Goal: Task Accomplishment & Management: Use online tool/utility

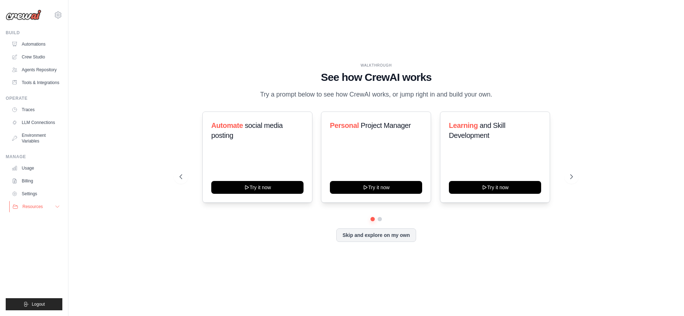
click at [57, 207] on icon at bounding box center [58, 207] width 6 height 6
click at [36, 251] on span "Video Tutorials" at bounding box center [39, 253] width 28 height 6
click at [37, 123] on link "LLM Connections" at bounding box center [36, 122] width 54 height 11
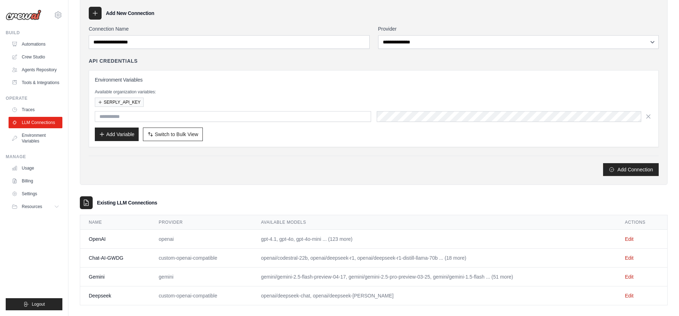
scroll to position [38, 0]
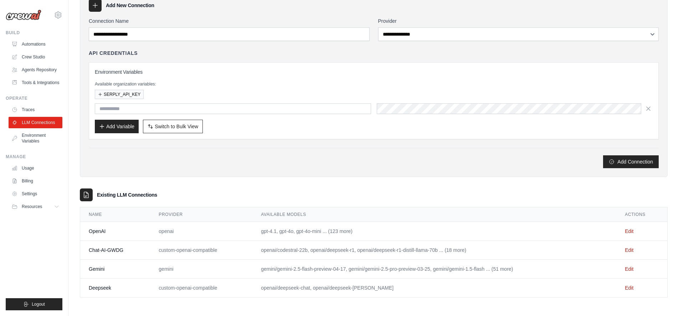
click at [632, 291] on td "Edit" at bounding box center [641, 288] width 51 height 19
click at [628, 289] on link "Edit" at bounding box center [629, 288] width 9 height 6
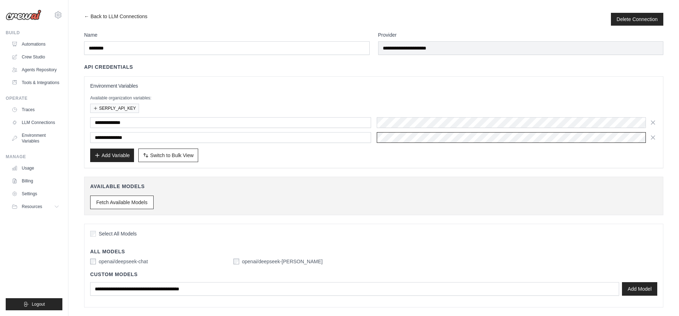
click at [353, 135] on div "**********" at bounding box center [373, 137] width 567 height 11
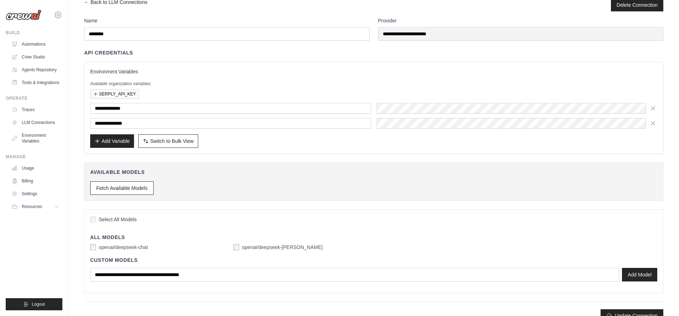
scroll to position [27, 0]
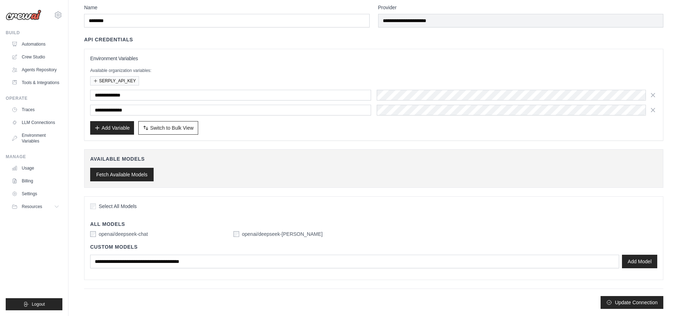
click at [142, 175] on button "Fetch Available Models" at bounding box center [121, 175] width 63 height 14
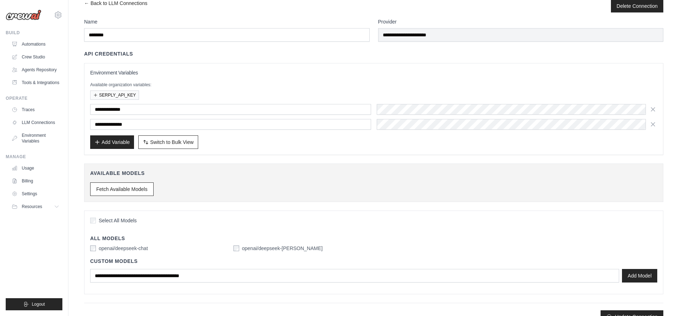
scroll to position [0, 0]
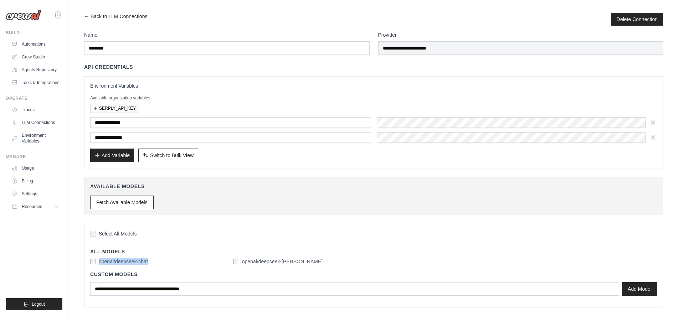
drag, startPoint x: 151, startPoint y: 263, endPoint x: 98, endPoint y: 264, distance: 52.4
click at [98, 264] on div "openai/deepseek-chat" at bounding box center [159, 261] width 138 height 7
click at [363, 115] on div "**********" at bounding box center [373, 122] width 567 height 80
